Goal: Navigation & Orientation: Find specific page/section

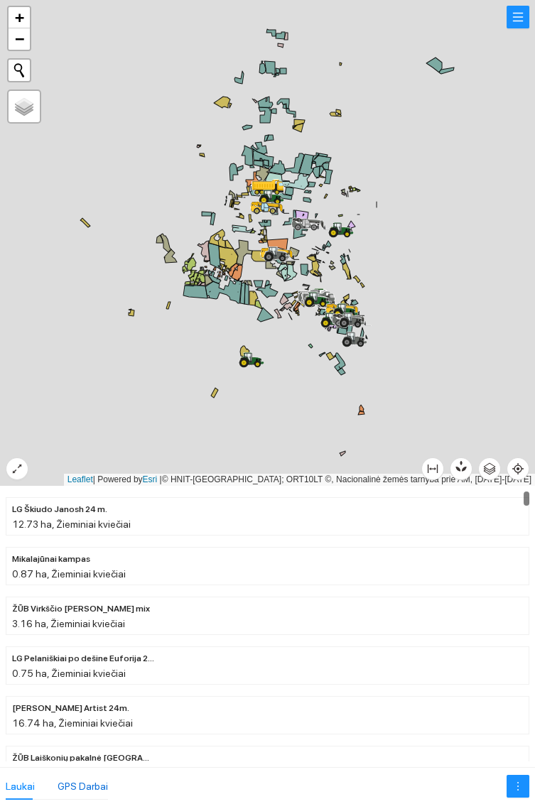
click at [91, 786] on div "GPS Darbai" at bounding box center [83, 786] width 50 height 16
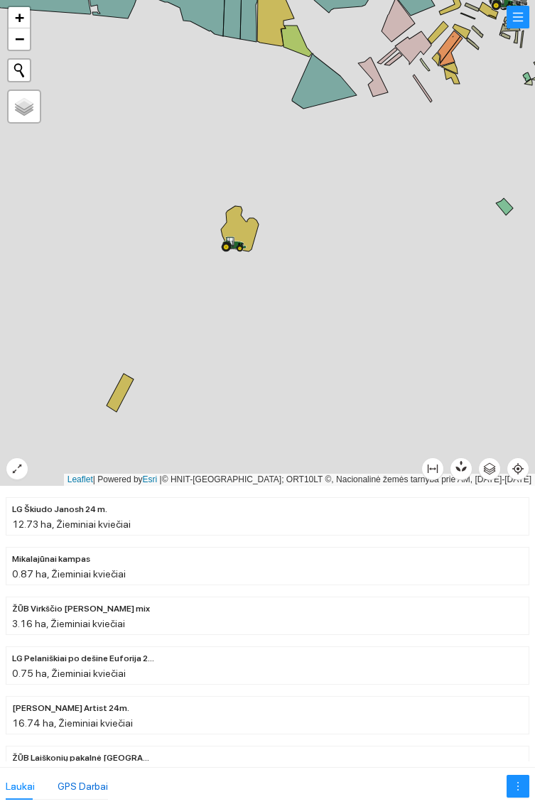
click at [99, 783] on div "GPS Darbai" at bounding box center [83, 786] width 50 height 16
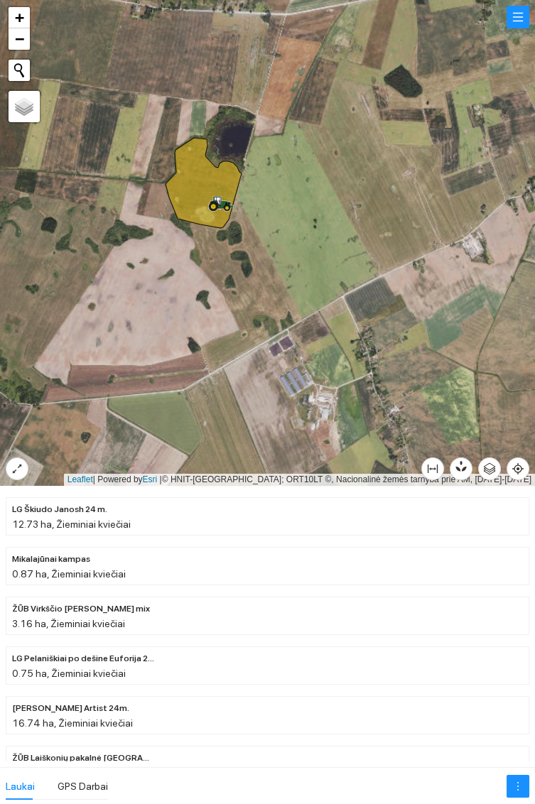
click at [226, 202] on icon at bounding box center [221, 201] width 24 height 11
